Goal: Task Accomplishment & Management: Manage account settings

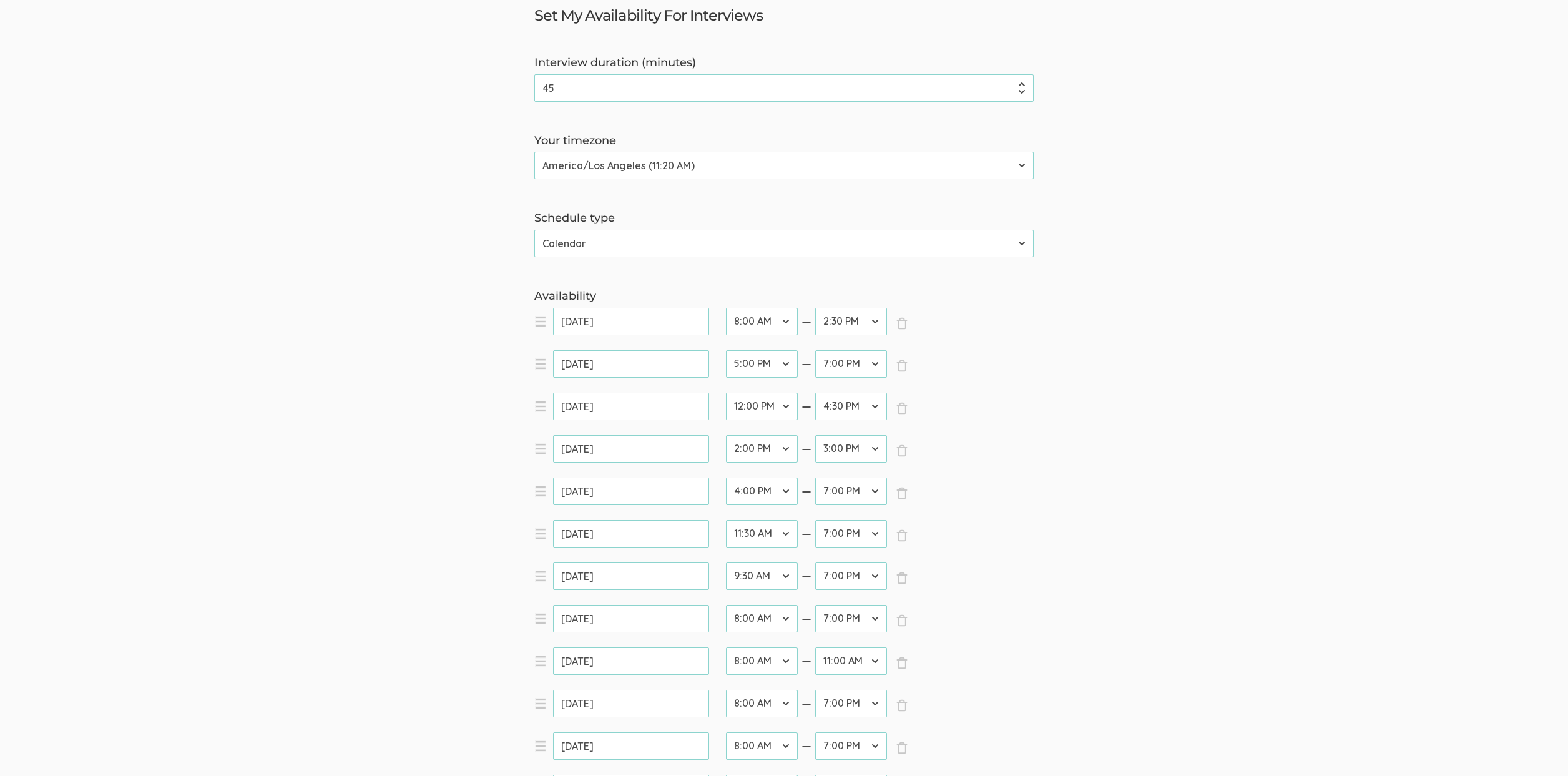
scroll to position [138, 0]
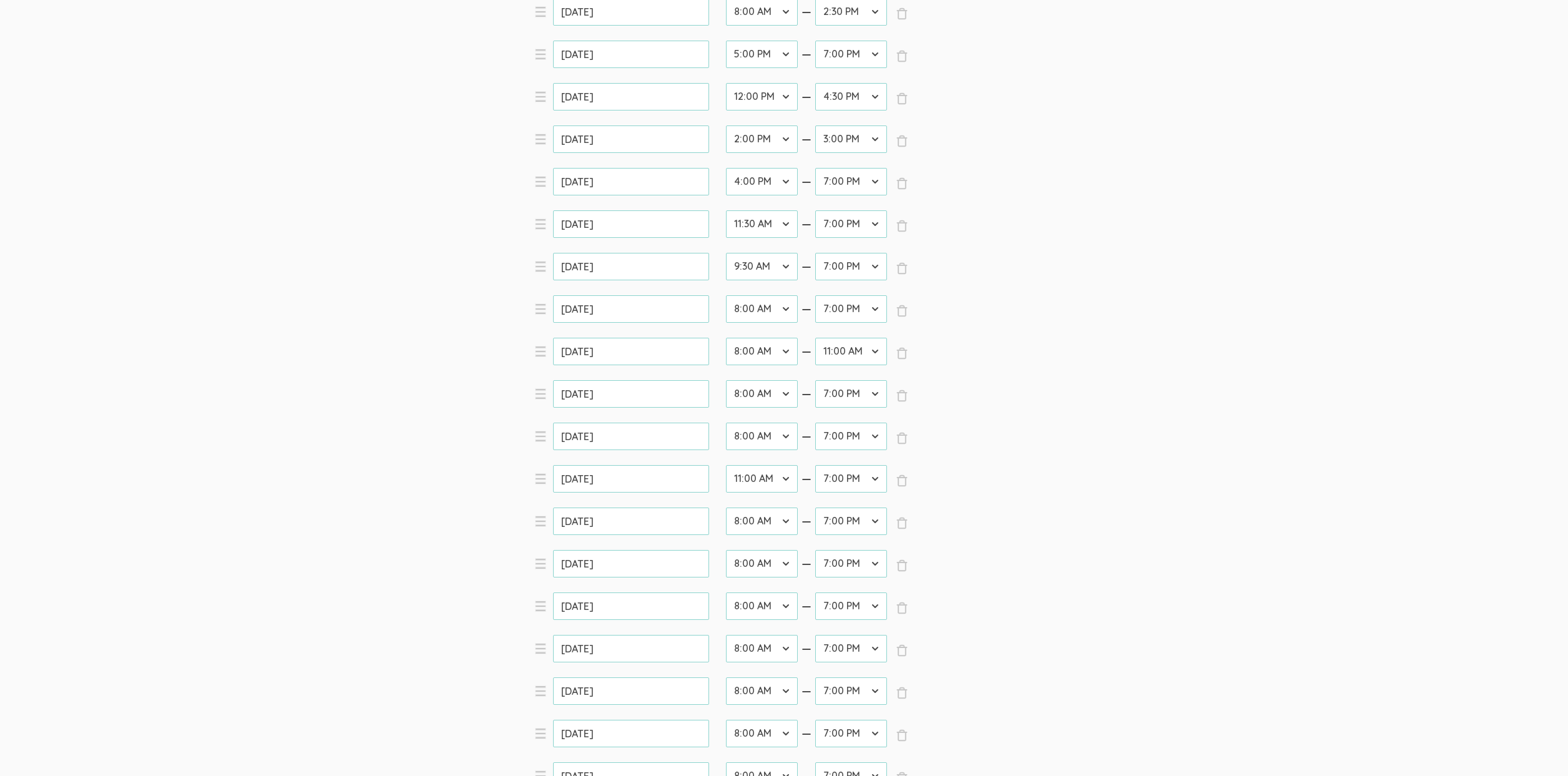
scroll to position [445, 0]
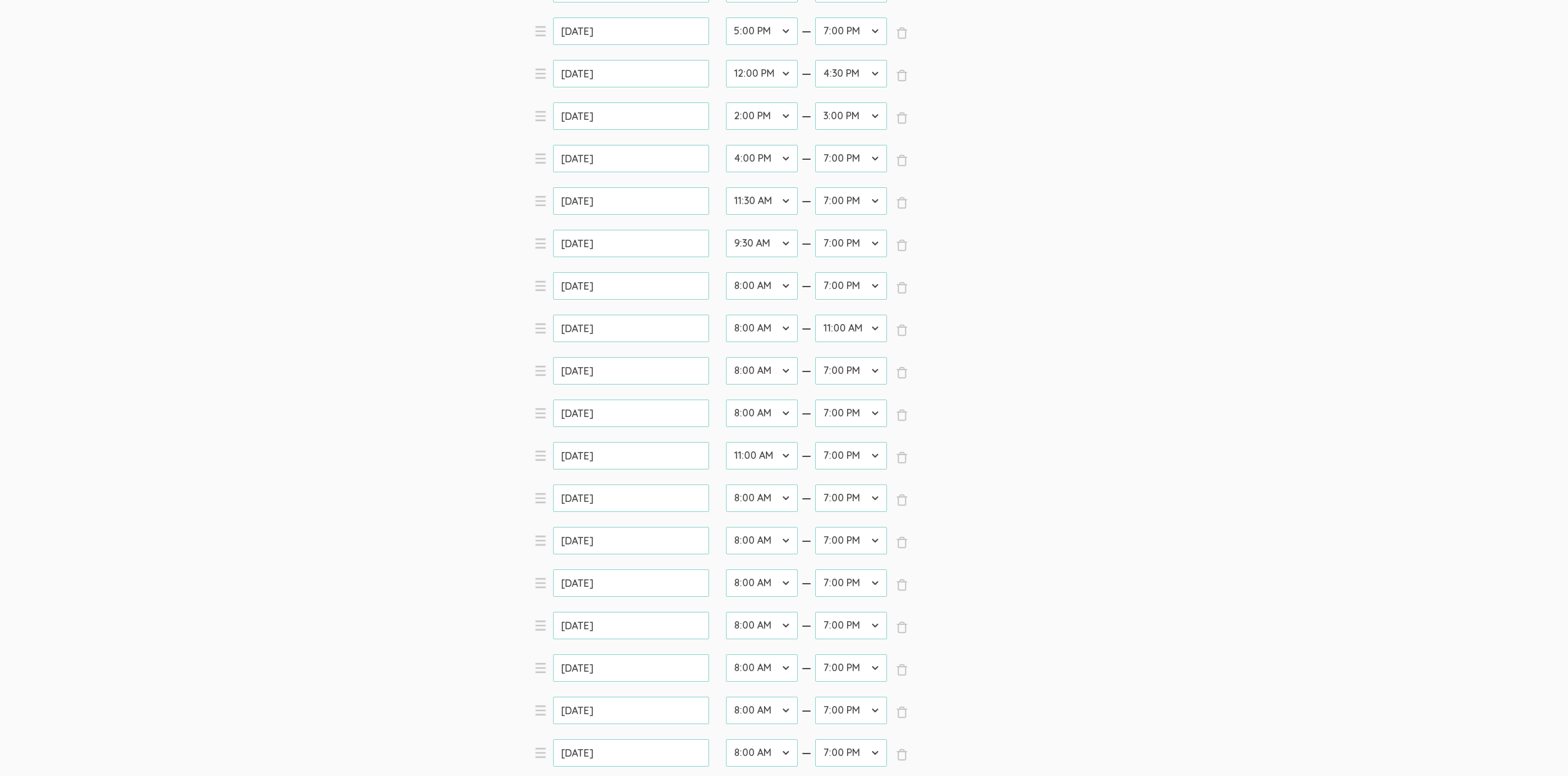
click at [753, 542] on select "12:00 AM 12:30 AM 1:00 AM 1:30 AM 2:00 AM 2:30 AM 3:00 AM 3:30 AM 4:00 AM 4:30 …" at bounding box center [762, 541] width 72 height 28
select select "26"
click at [726, 527] on select "12:00 AM 12:30 AM 1:00 AM 1:30 AM 2:00 AM 2:30 AM 3:00 AM 3:30 AM 4:00 AM 4:30 …" at bounding box center [762, 541] width 72 height 28
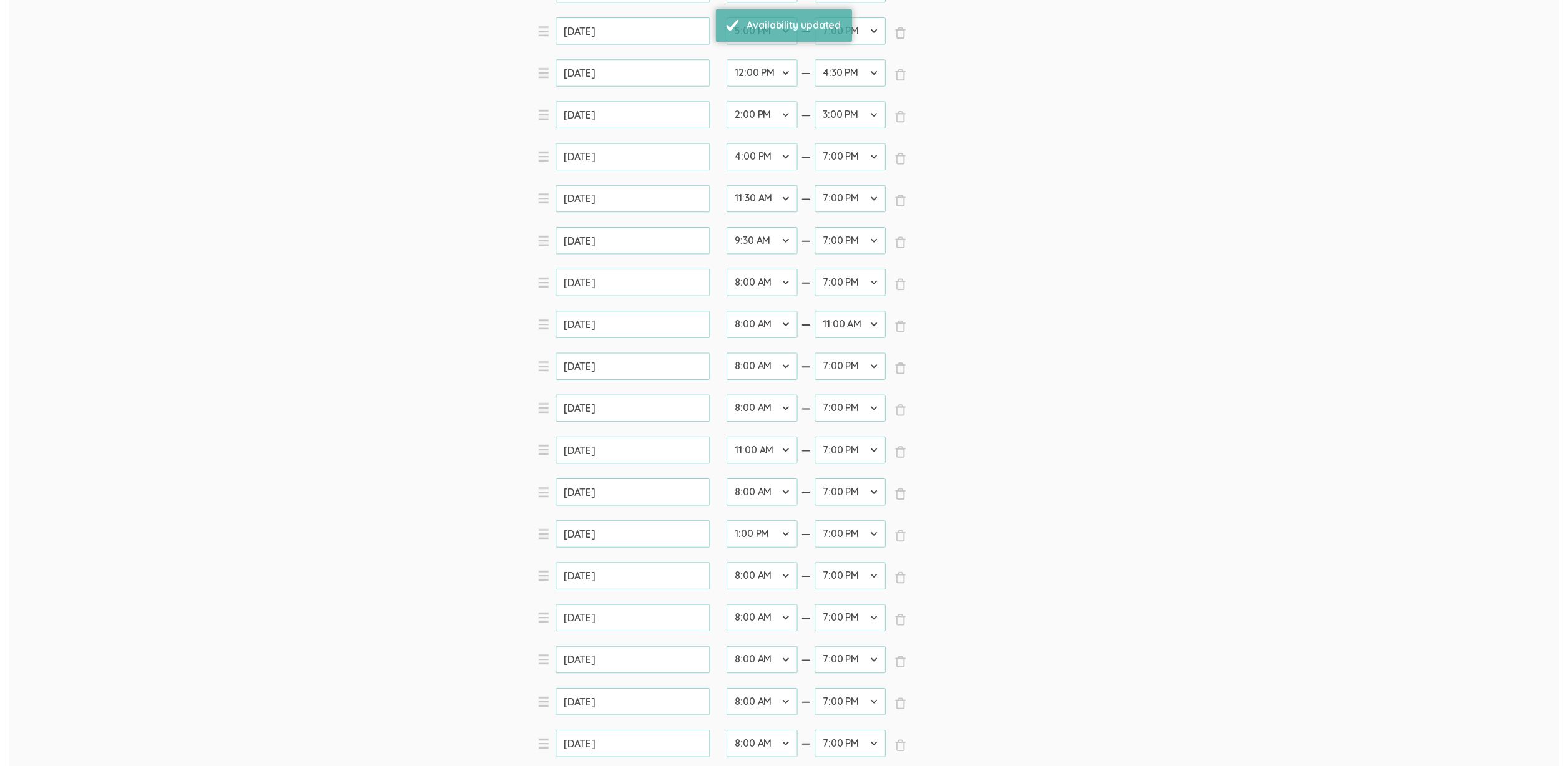
scroll to position [0, 0]
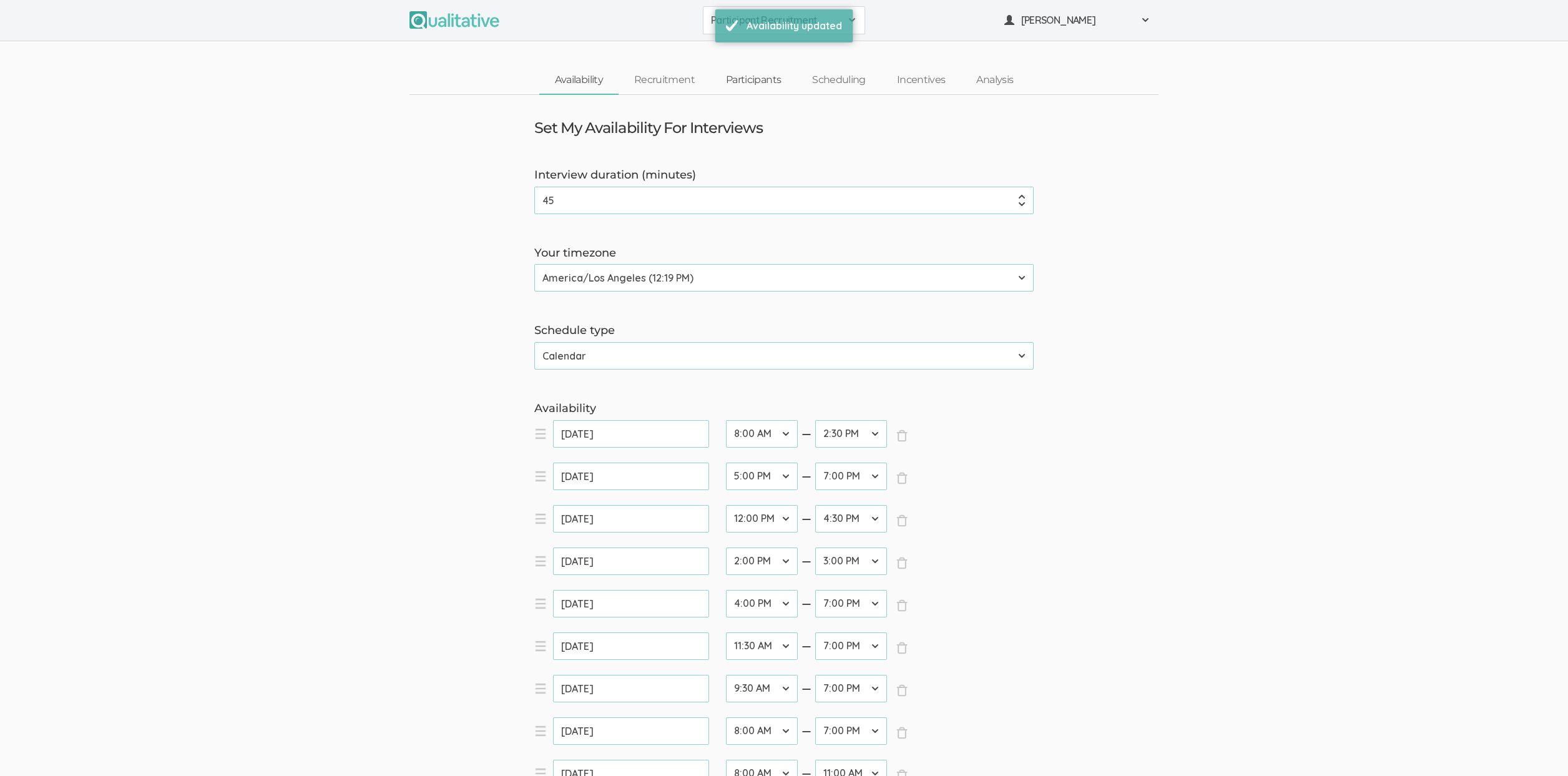
click at [747, 82] on link "Participants" at bounding box center [754, 80] width 87 height 27
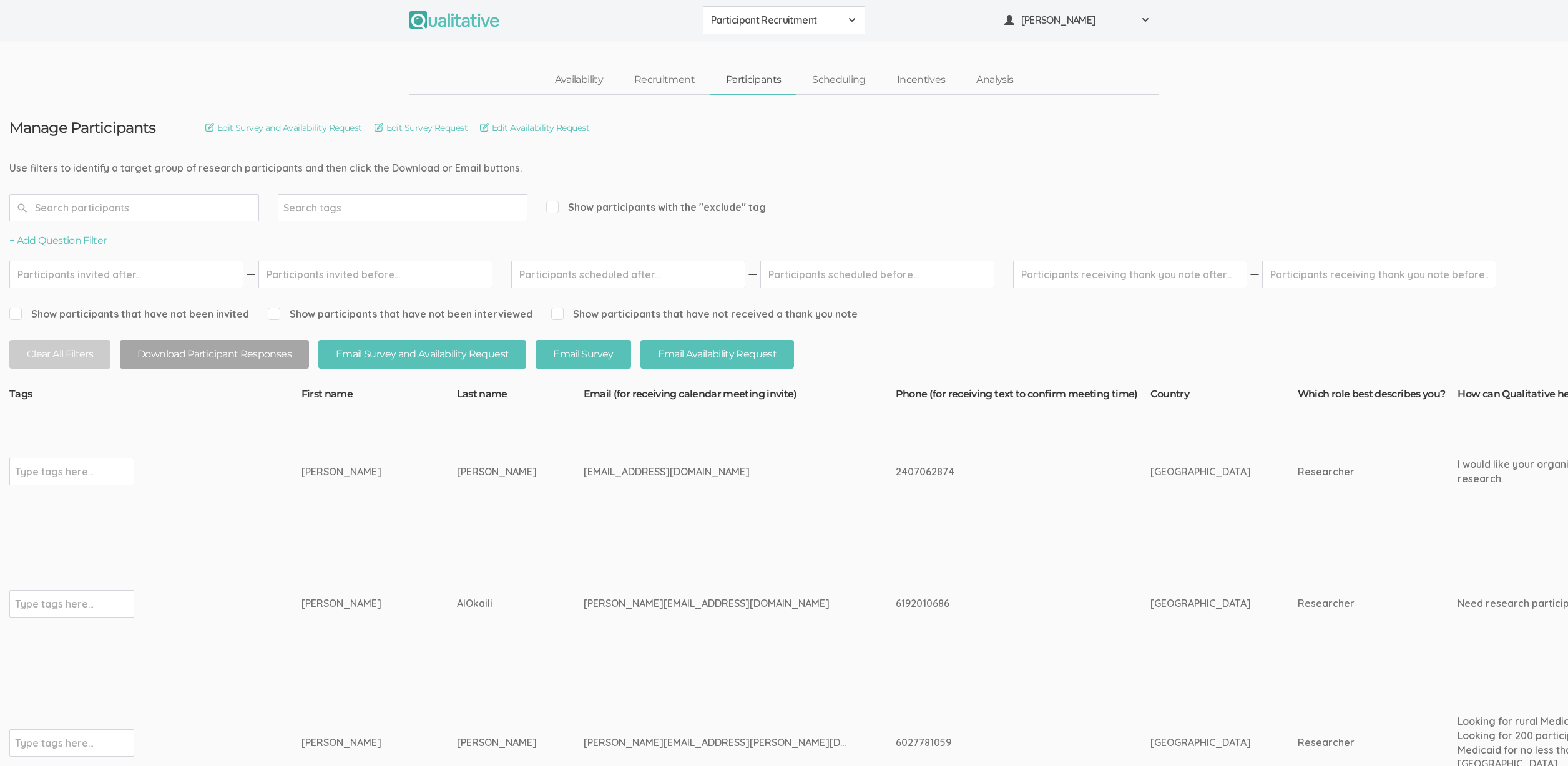
click at [628, 466] on div "toni_ekeh@comcast.net" at bounding box center [717, 472] width 265 height 15
copy tr "toni_ekeh@comcast.net"
click at [773, 505] on td "toni_ekeh@comcast.net" at bounding box center [740, 472] width 312 height 133
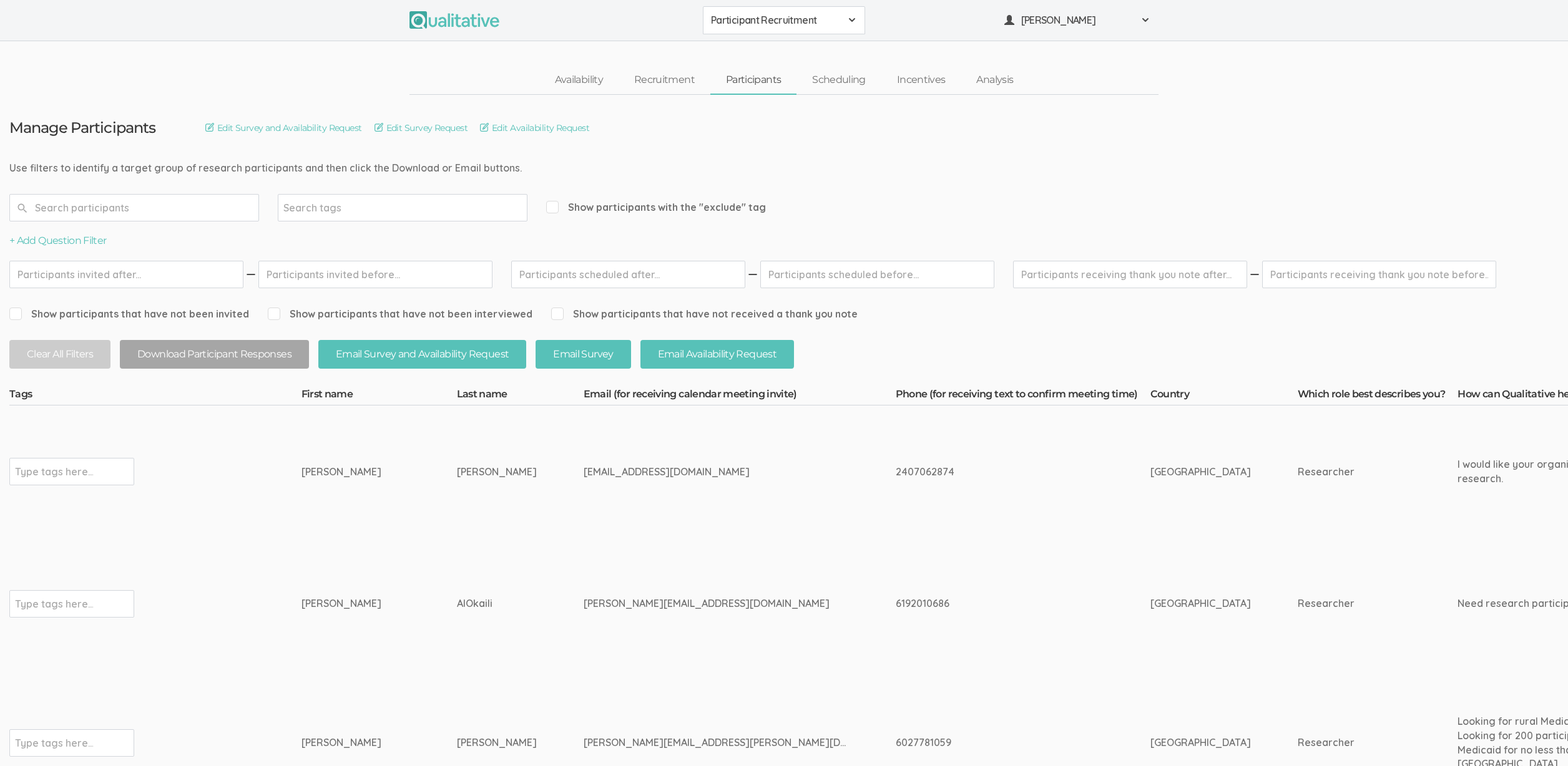
click at [287, 84] on div "Availability Recruitment Participants Scheduling Incentives Analysis" at bounding box center [784, 80] width 1568 height 29
click at [293, 427] on td "Type tags here..." at bounding box center [155, 472] width 292 height 133
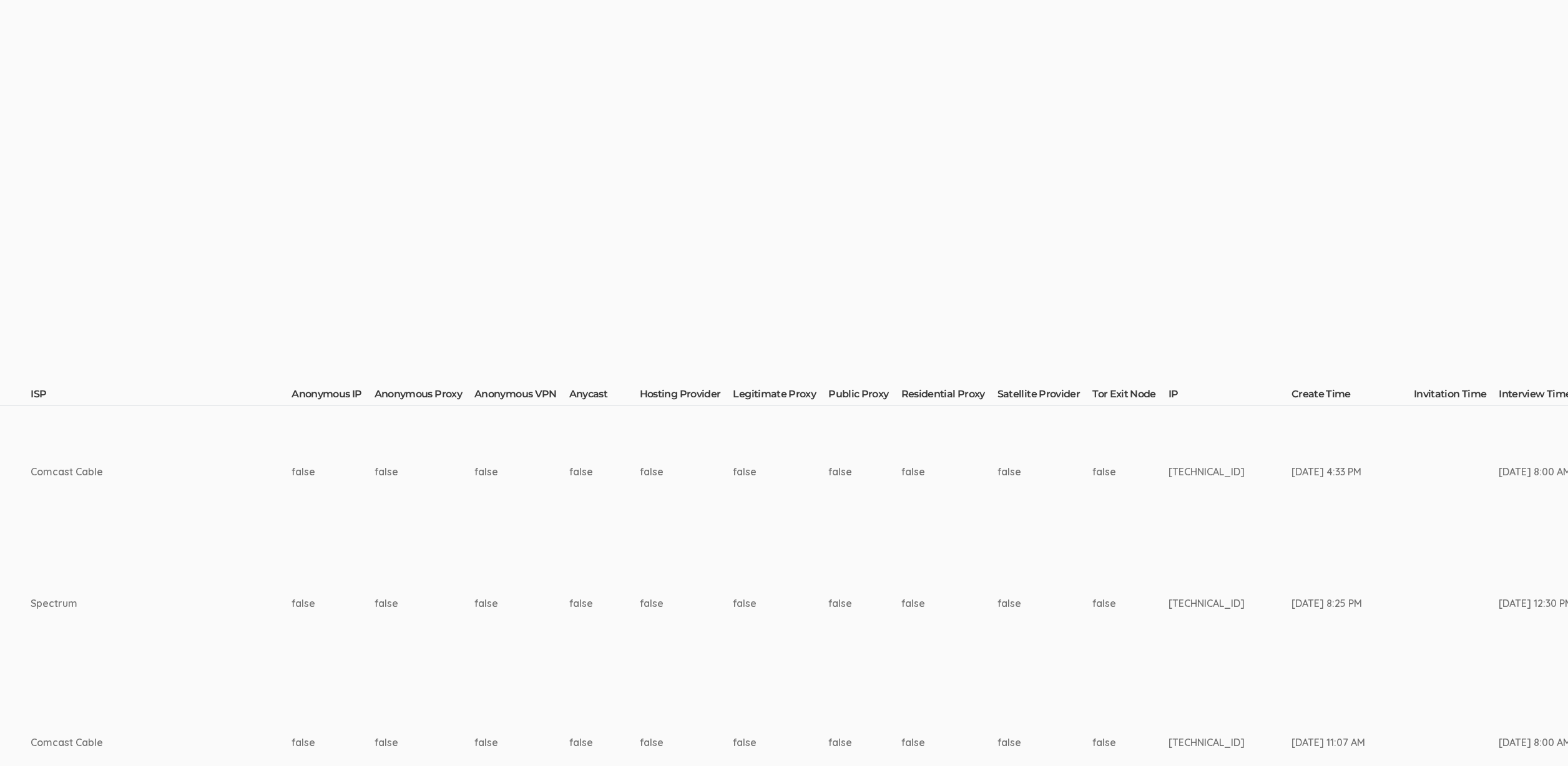
click at [1169, 584] on td "76.32.111.125" at bounding box center [1231, 604] width 123 height 133
drag, startPoint x: 568, startPoint y: 194, endPoint x: 395, endPoint y: 116, distance: 189.8
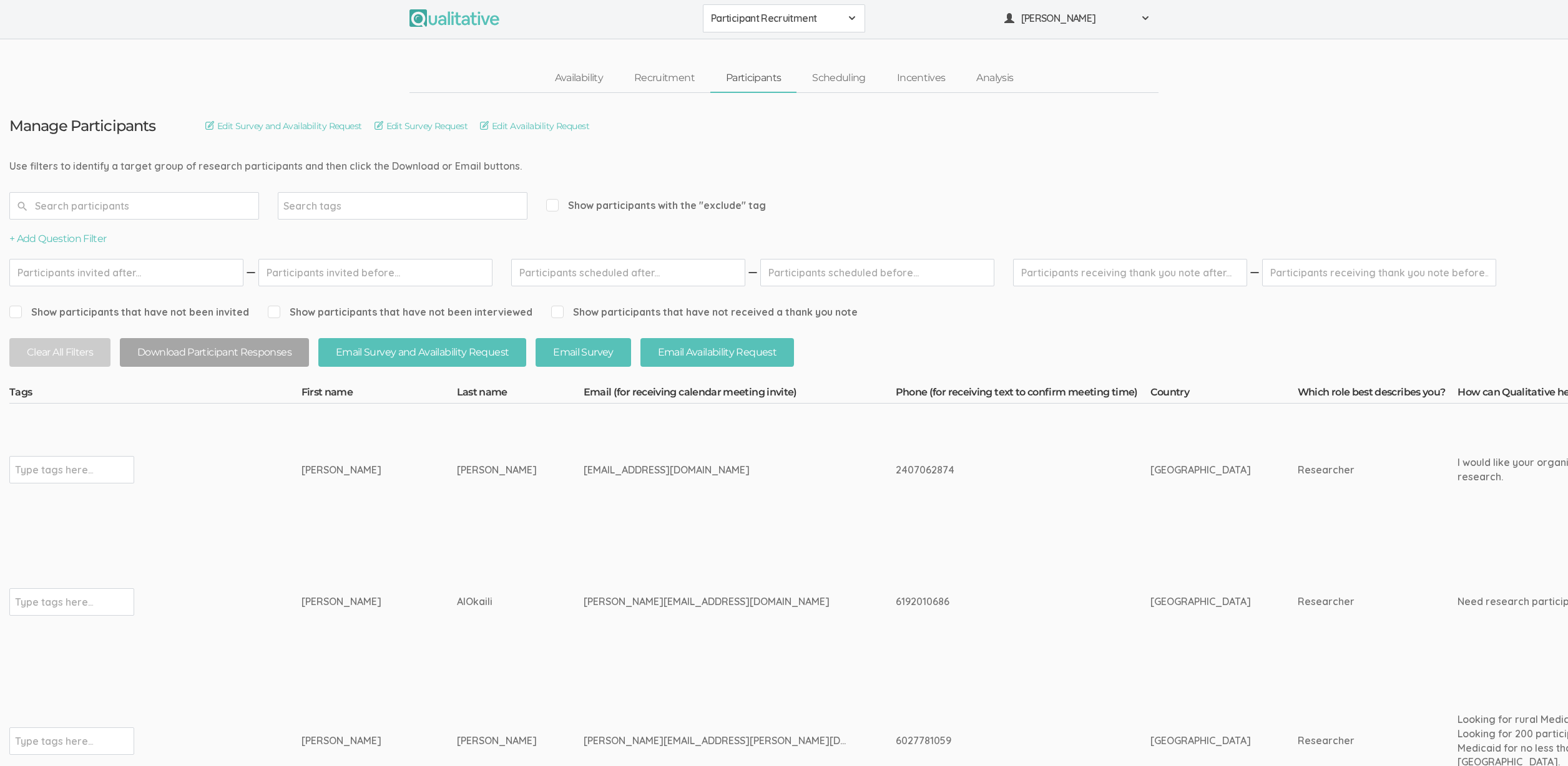
scroll to position [3, 0]
drag, startPoint x: 480, startPoint y: 609, endPoint x: 245, endPoint y: 618, distance: 235.2
copy tr "Type tags here... Mustafa AlOkaili"
click at [667, 494] on td "toni_ekeh@comcast.net" at bounding box center [740, 470] width 312 height 133
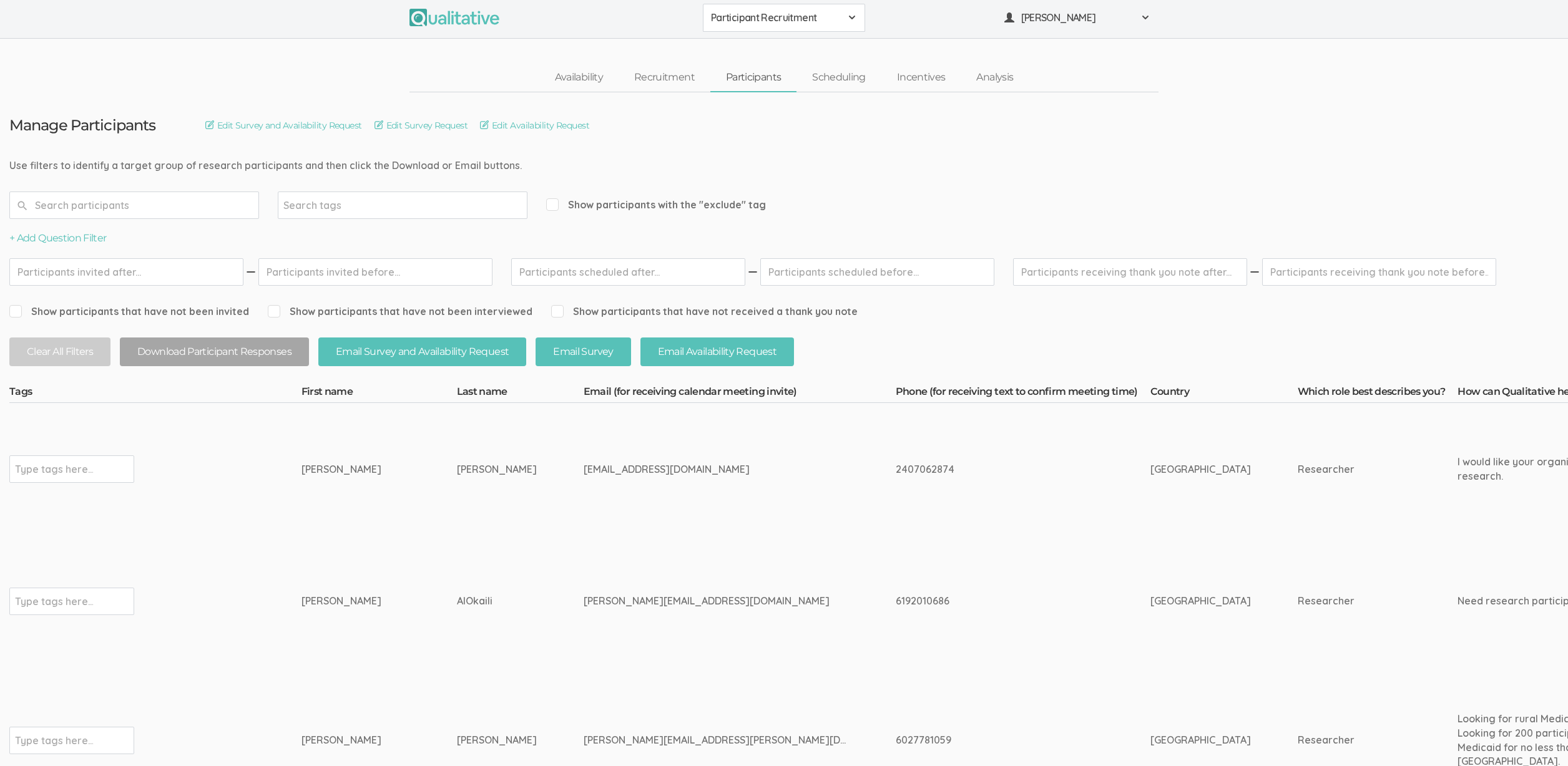
click at [302, 80] on div "Availability Recruitment Participants Scheduling Incentives Analysis" at bounding box center [784, 77] width 1568 height 29
click at [457, 543] on td "AlOkaili" at bounding box center [521, 602] width 127 height 133
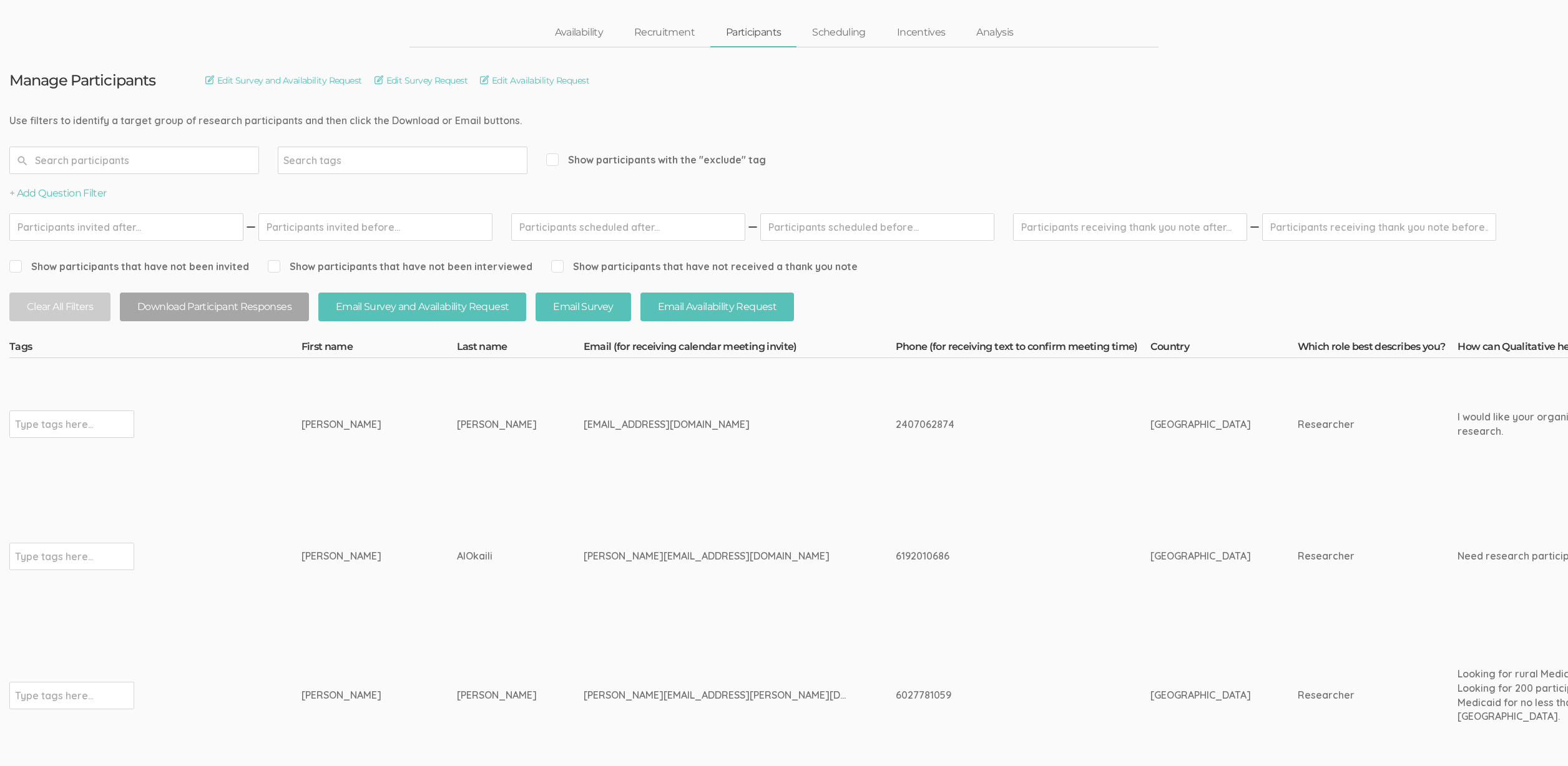
scroll to position [22, 0]
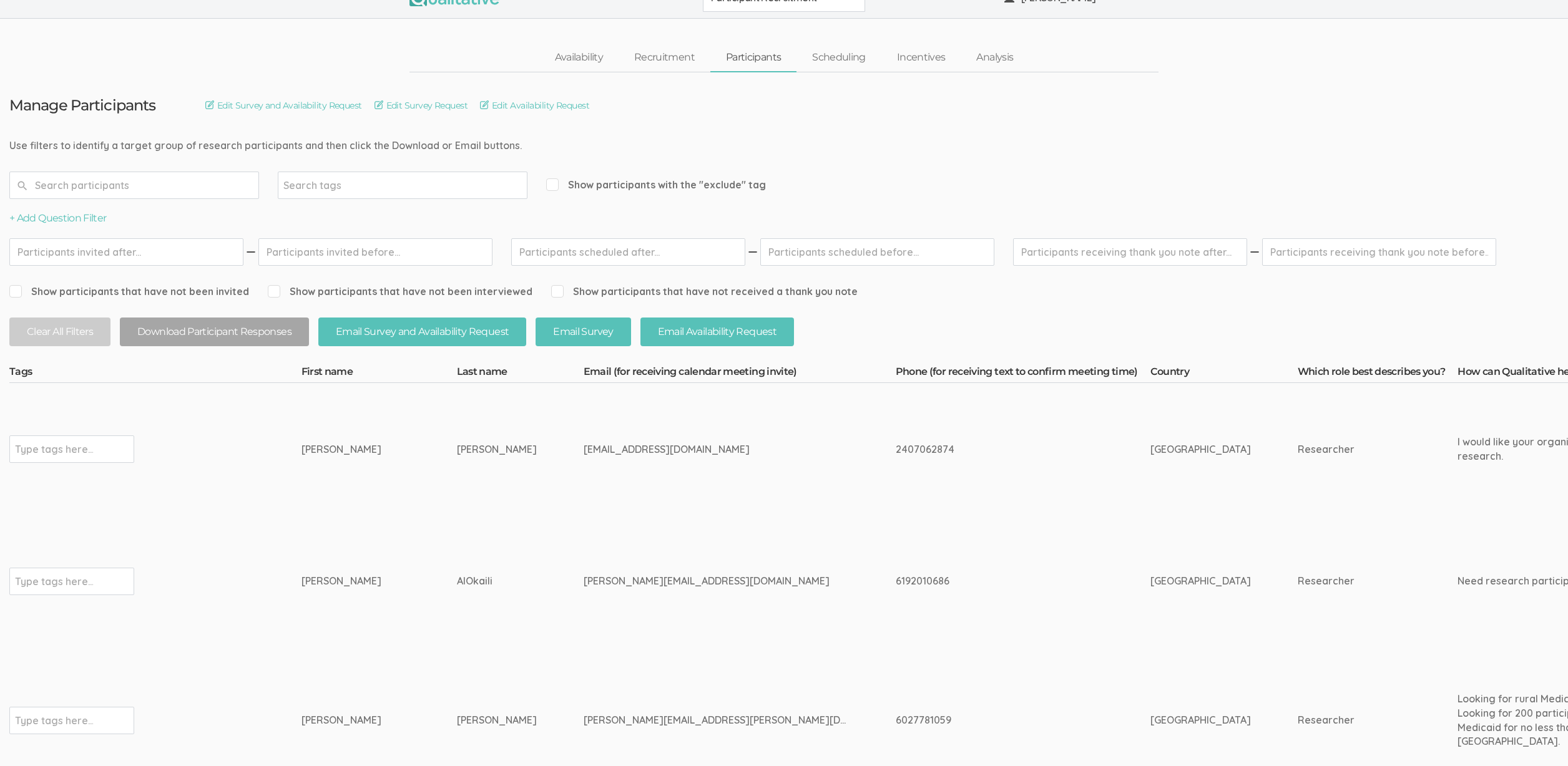
click at [896, 443] on div "2407062874" at bounding box center [1000, 450] width 208 height 15
copy div "2407062874"
click at [319, 454] on div "Anthonia" at bounding box center [356, 450] width 109 height 15
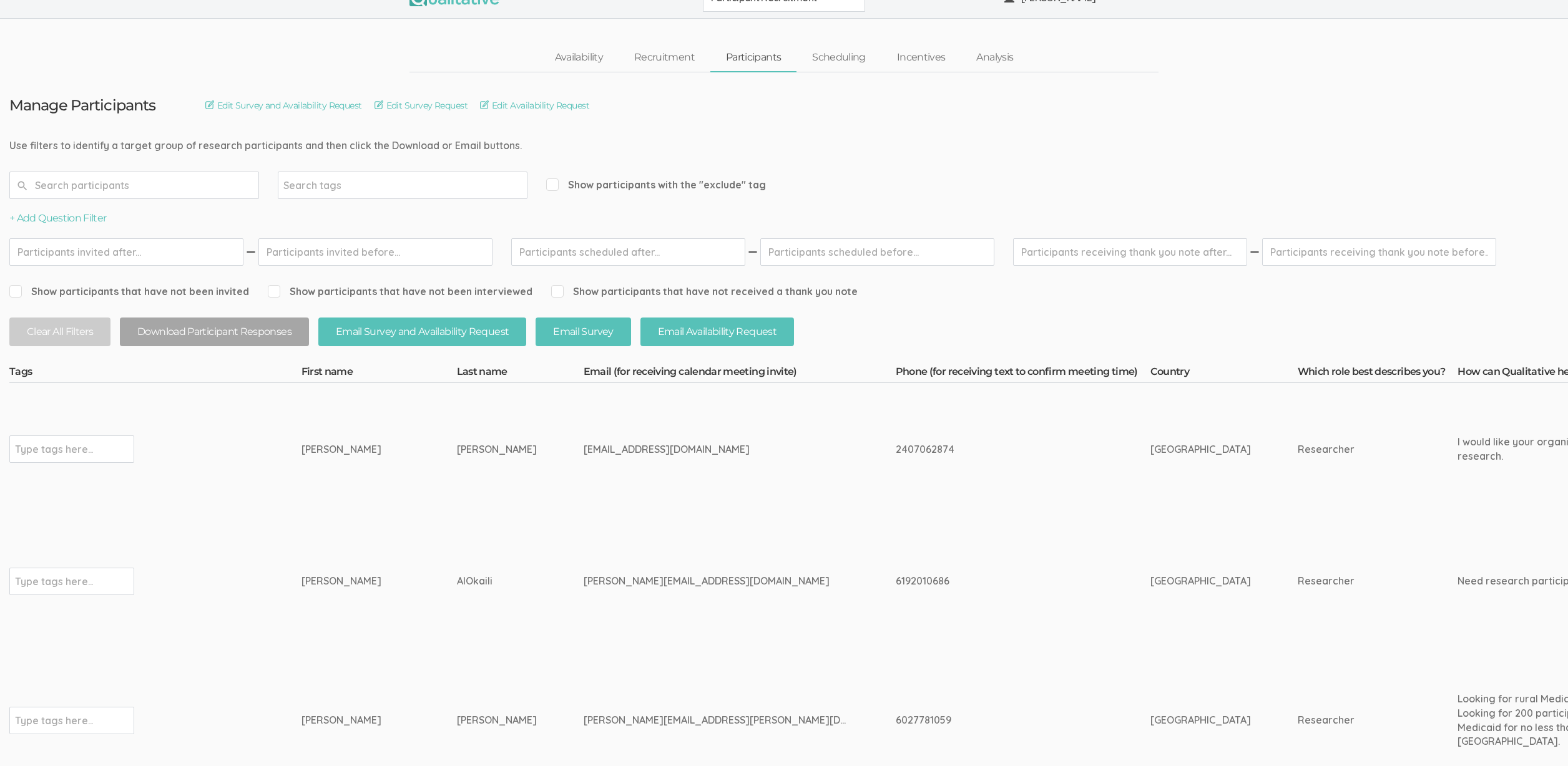
copy div "Anthonia"
click at [457, 450] on div "Ekeh" at bounding box center [497, 450] width 80 height 15
click at [457, 451] on div "Ekeh" at bounding box center [497, 450] width 80 height 15
copy div "Ekeh"
click at [585, 458] on td "toni_ekeh@comcast.net" at bounding box center [740, 449] width 312 height 133
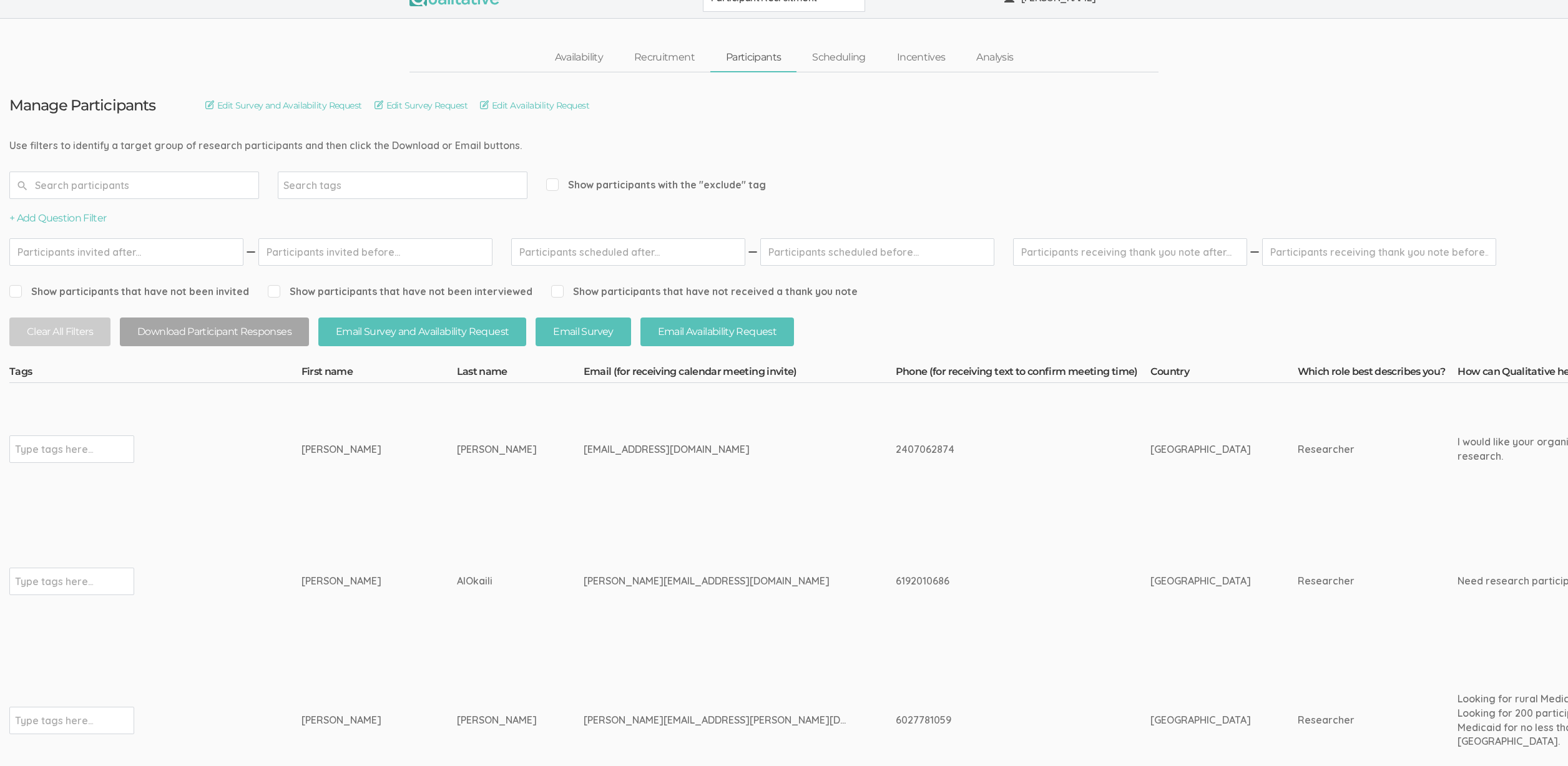
click at [584, 494] on td "toni_ekeh@comcast.net" at bounding box center [740, 449] width 312 height 133
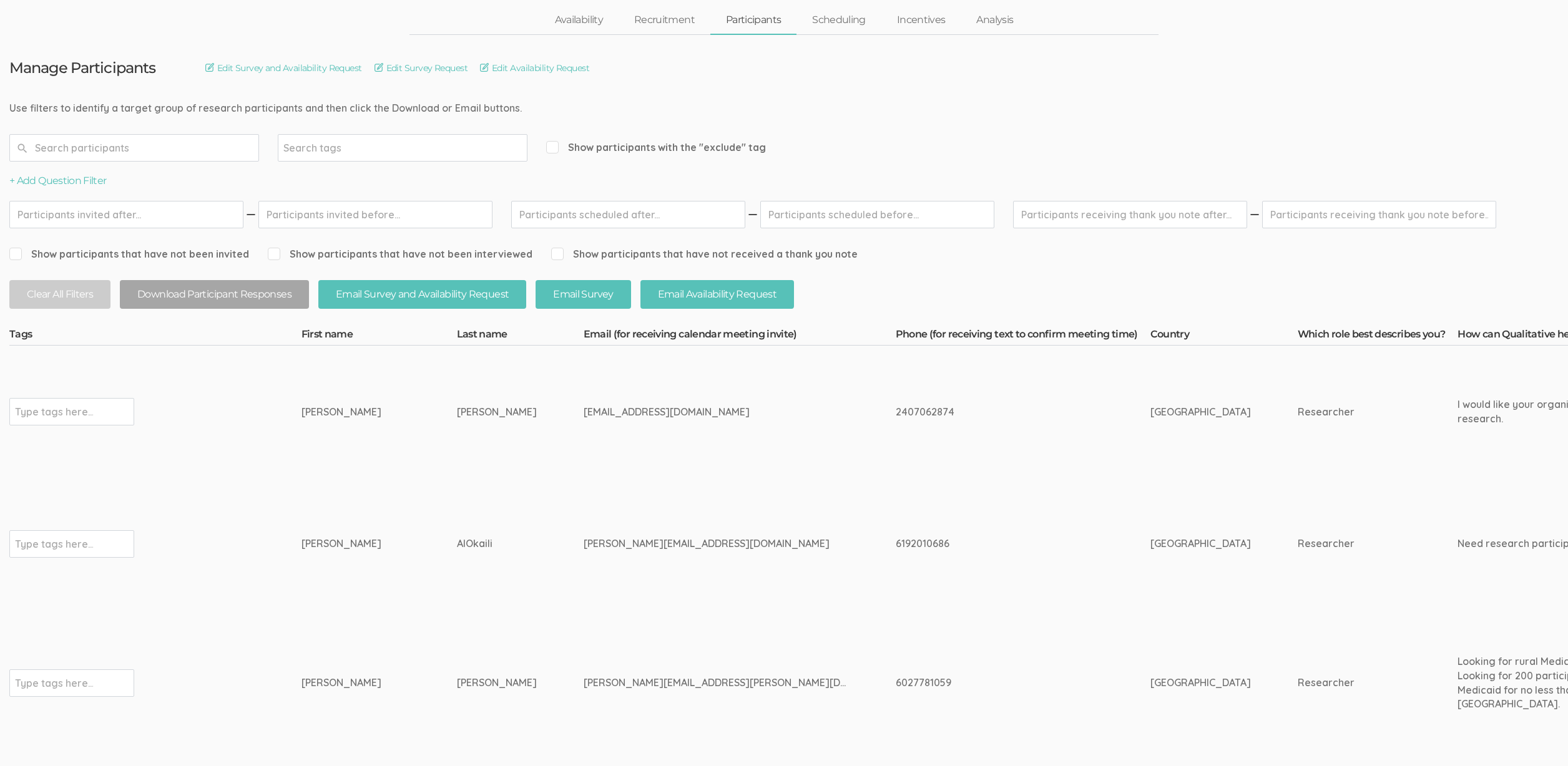
scroll to position [61, 0]
click at [896, 544] on div "6192010686" at bounding box center [1000, 543] width 208 height 15
copy div "6192010686"
click at [698, 432] on td "toni_ekeh@comcast.net" at bounding box center [740, 412] width 312 height 133
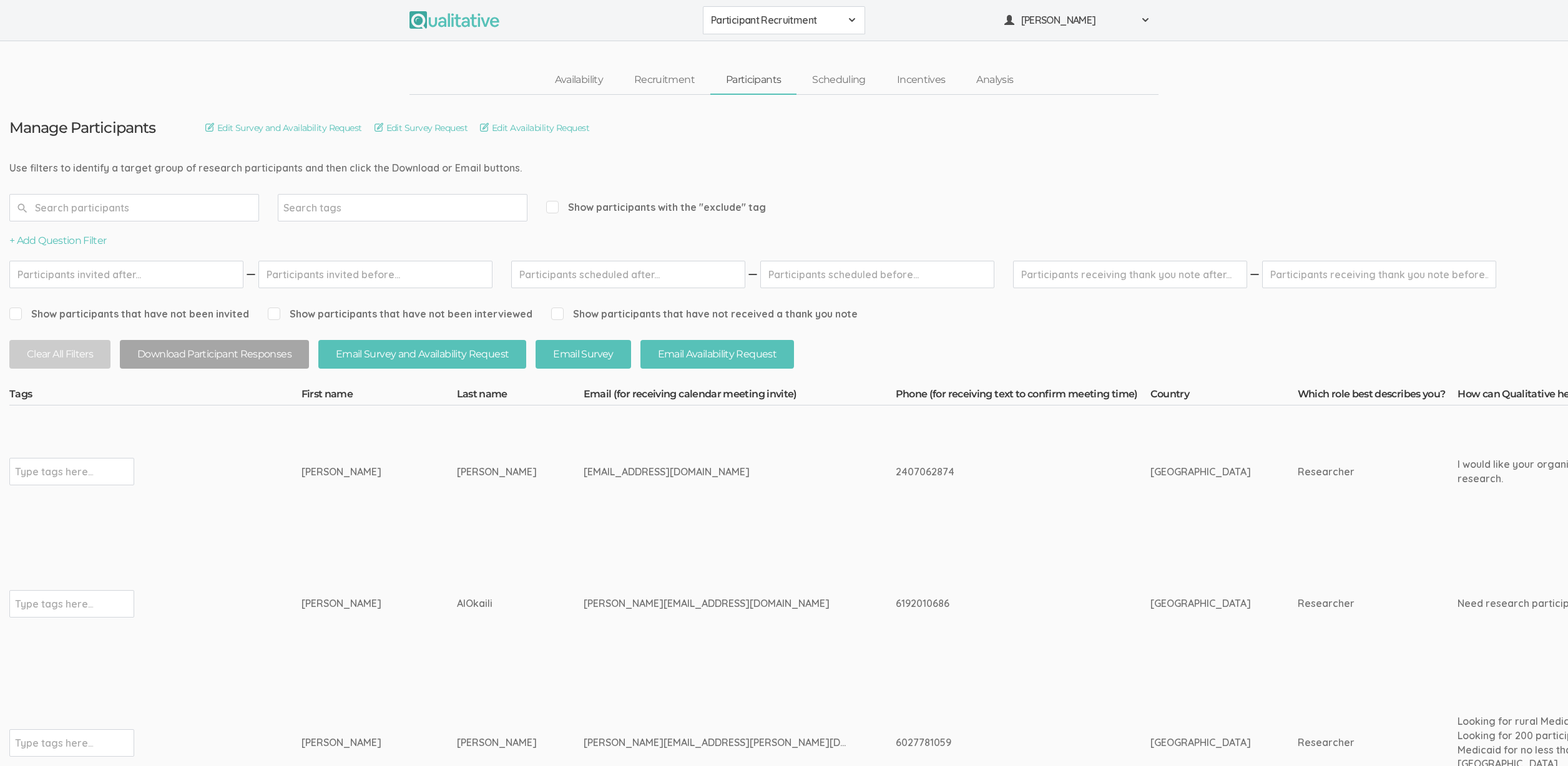
scroll to position [0, 0]
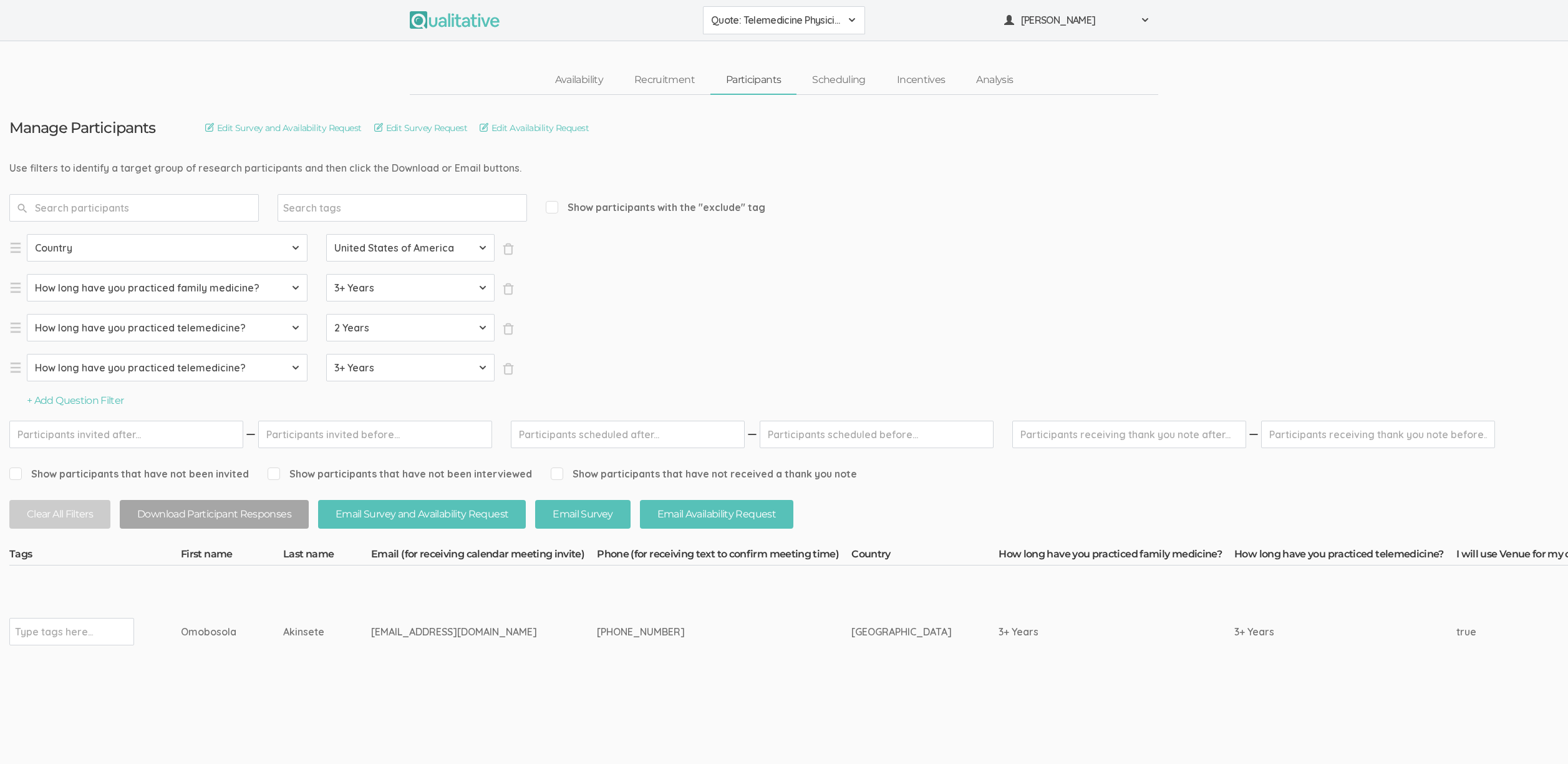
click at [47, 623] on input "text" at bounding box center [53, 631] width 78 height 17
type input "verified"
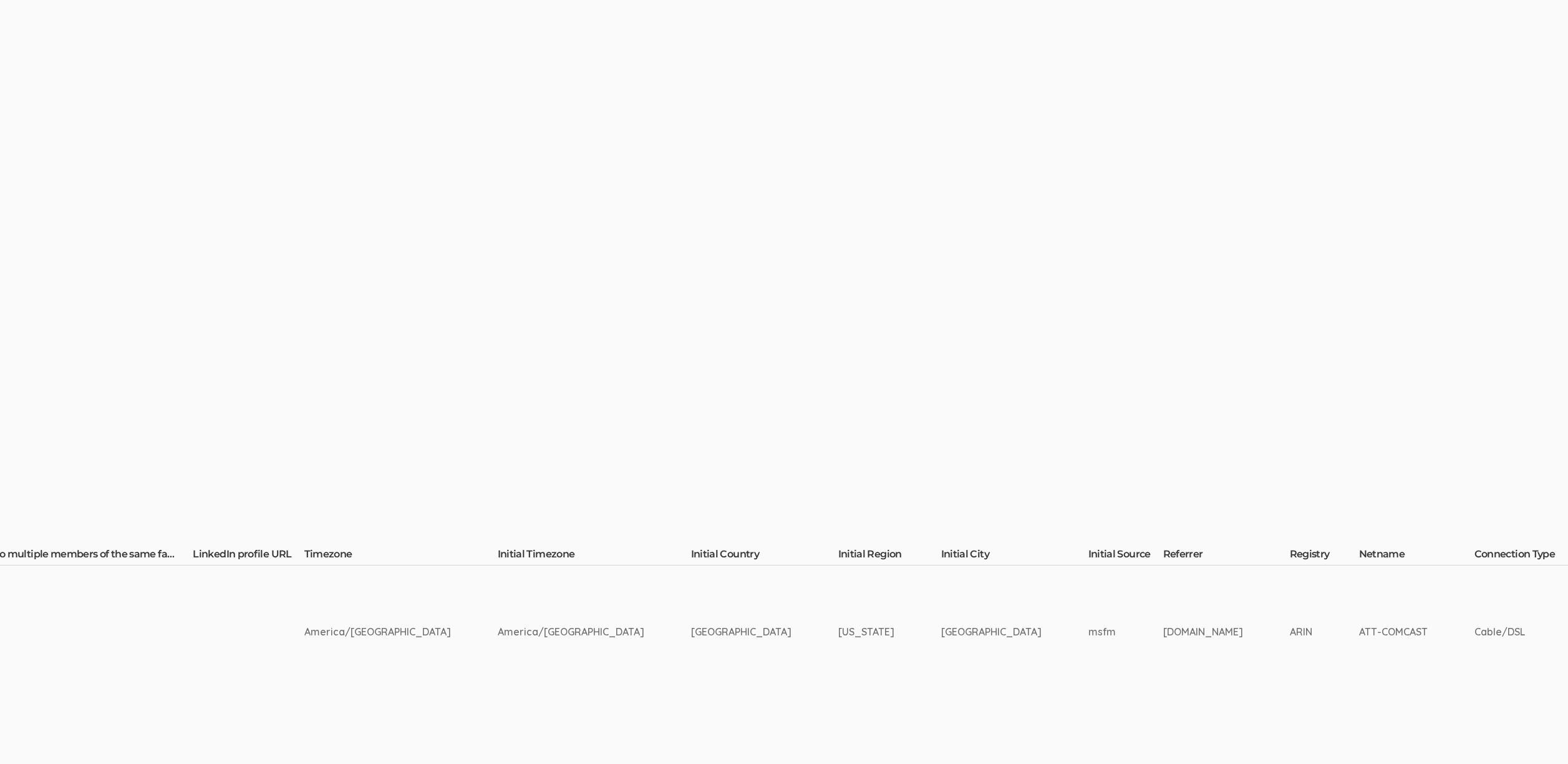
scroll to position [0, 4161]
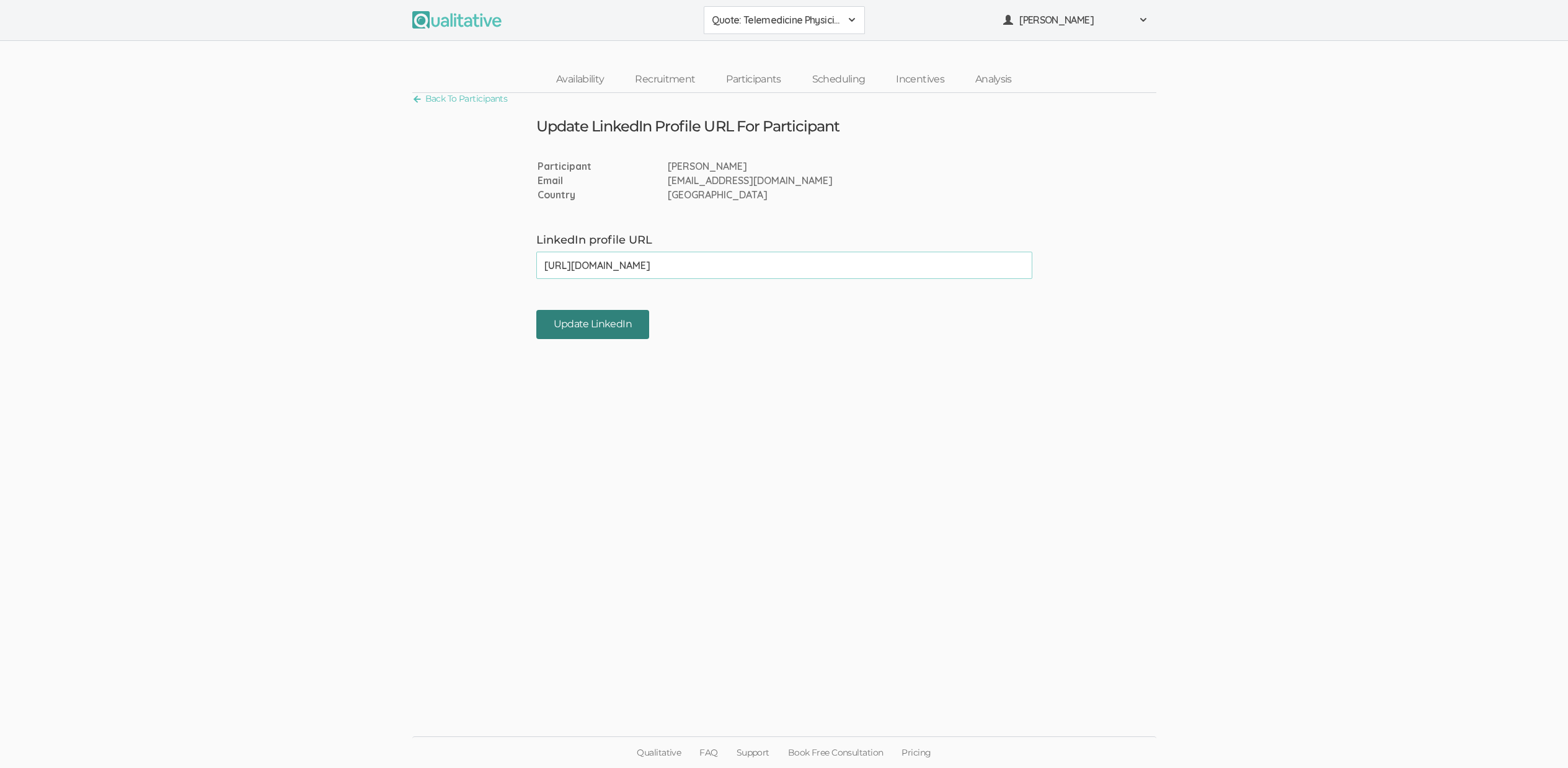
type input "[URL][DOMAIN_NAME]"
click at [600, 335] on input "Update LinkedIn" at bounding box center [592, 325] width 113 height 29
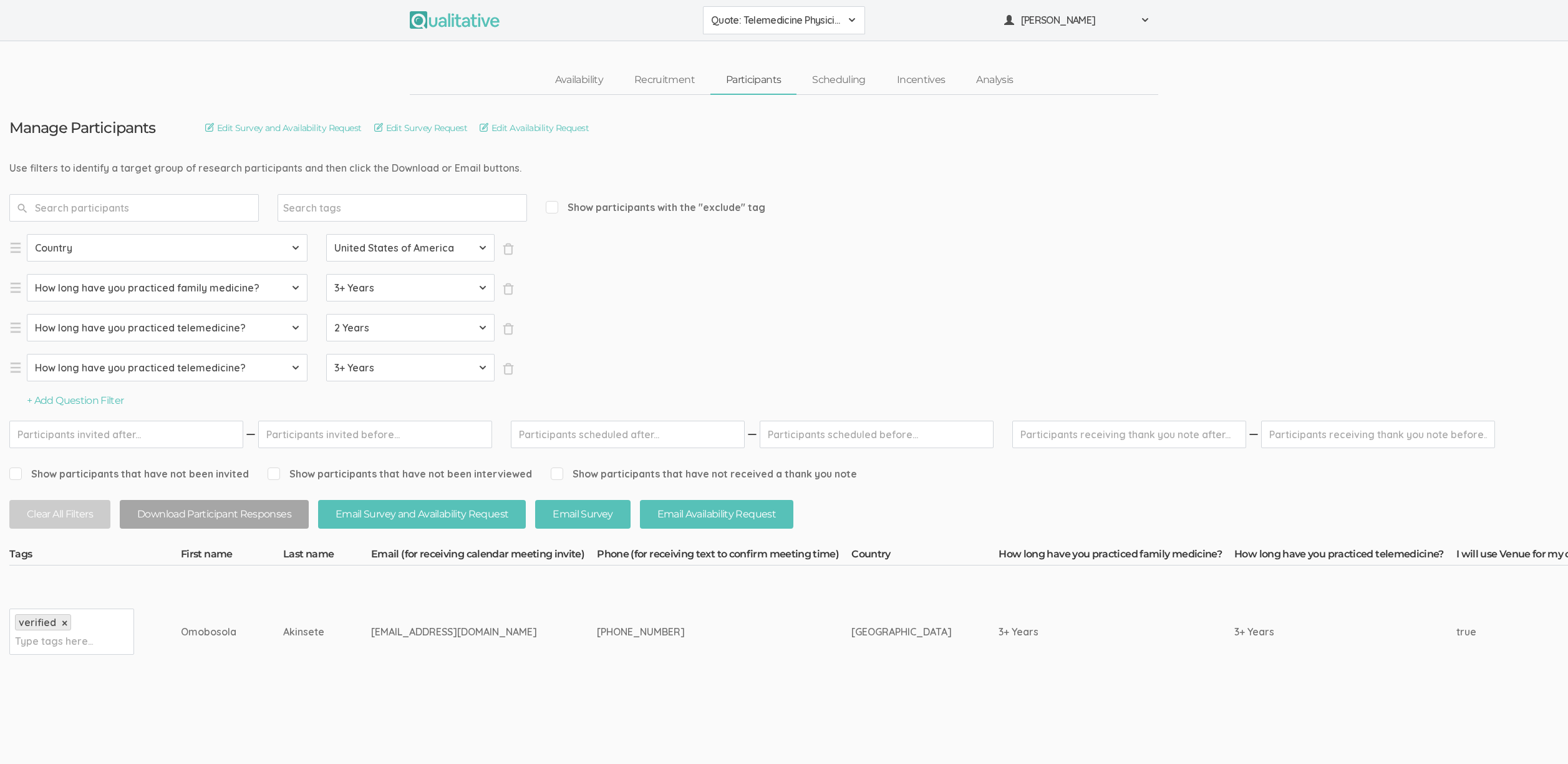
scroll to position [0, 4295]
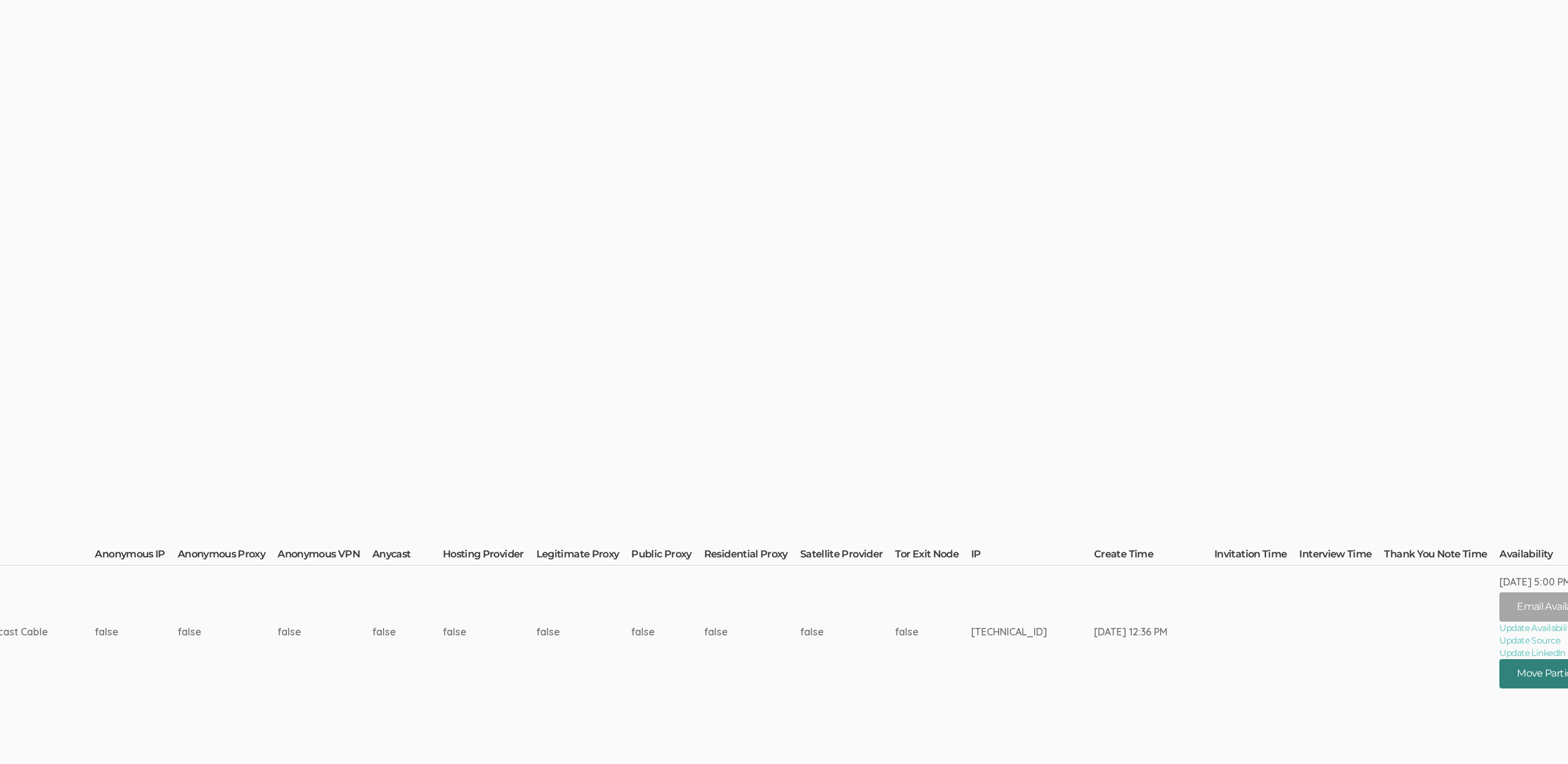
click at [1499, 675] on button "Move Participant" at bounding box center [1558, 674] width 119 height 29
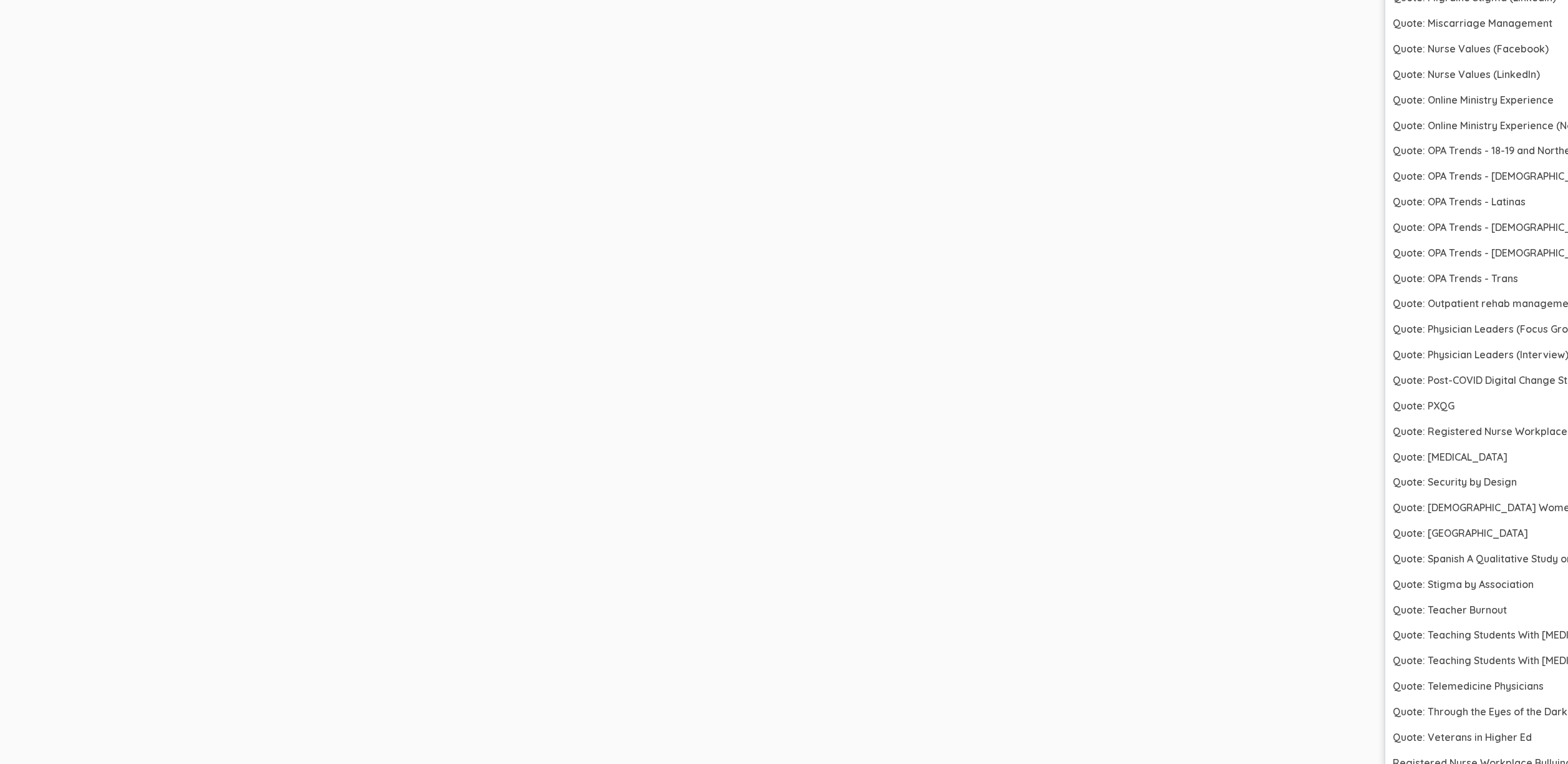
scroll to position [4494, 4295]
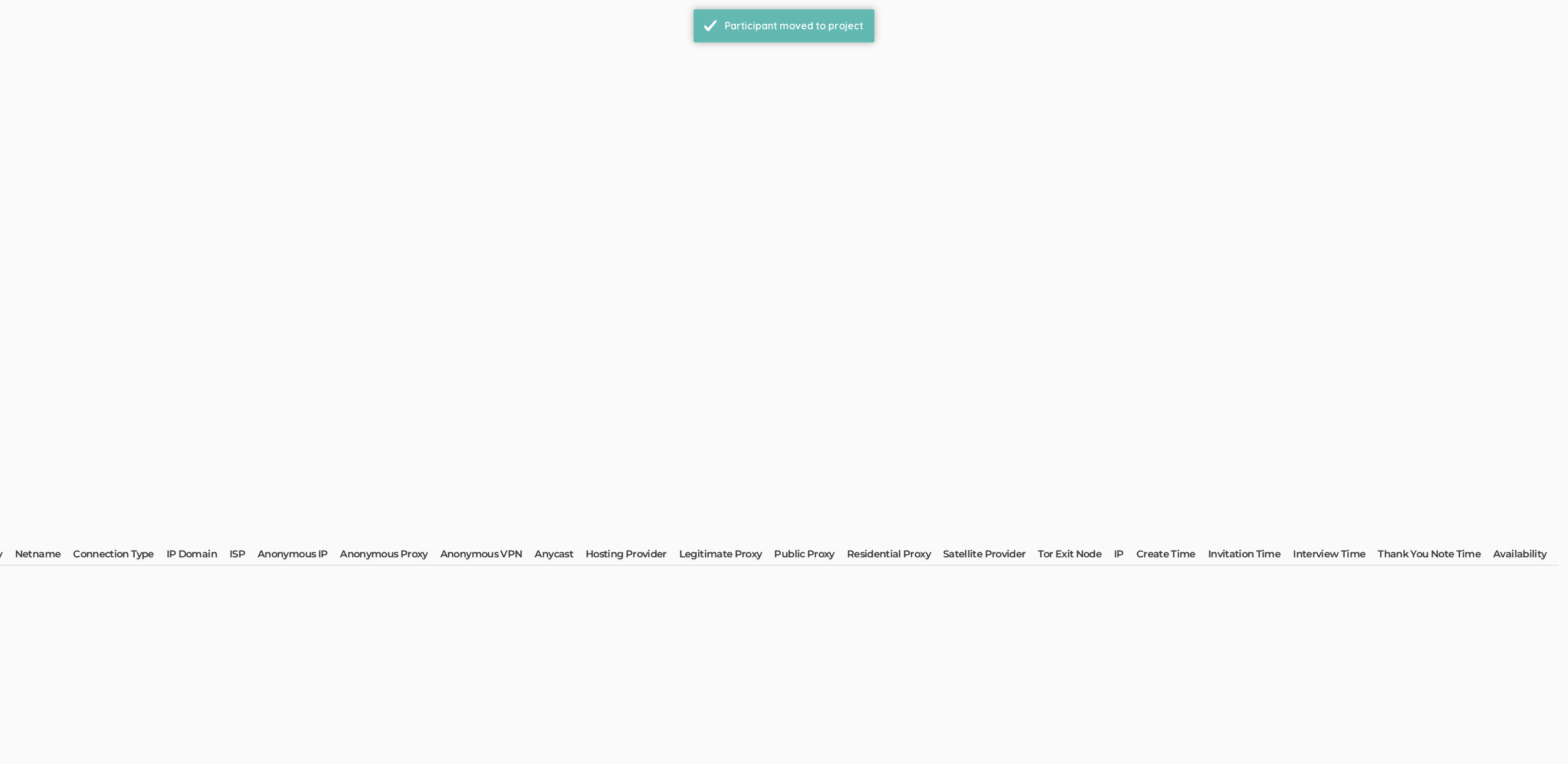
scroll to position [0, 0]
